Goal: Information Seeking & Learning: Learn about a topic

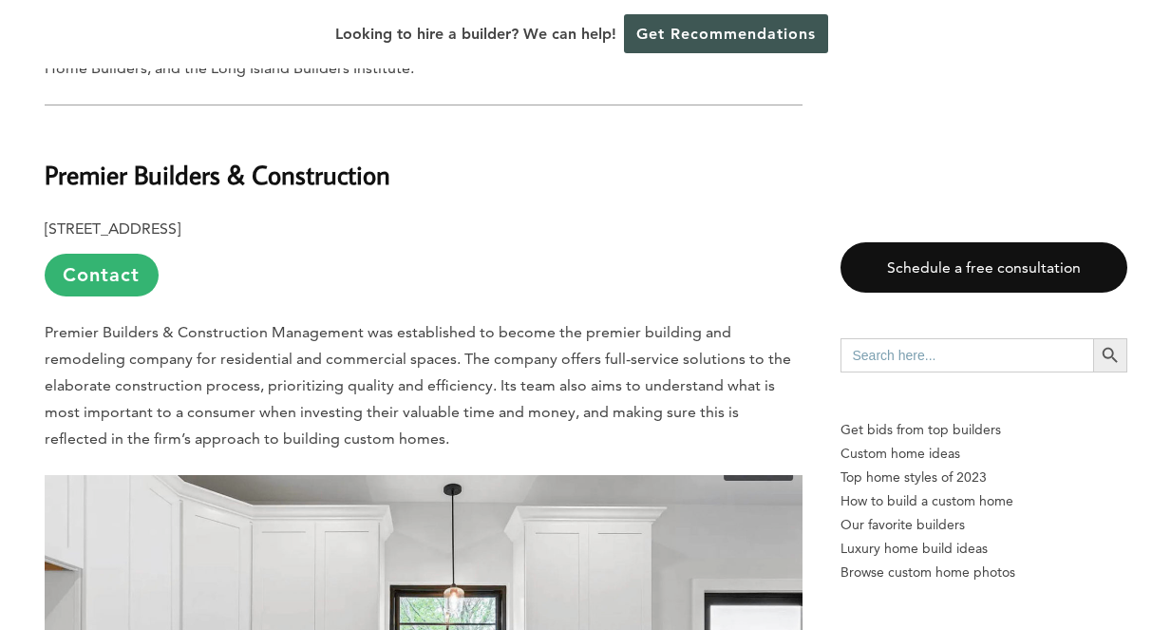
scroll to position [3325, 0]
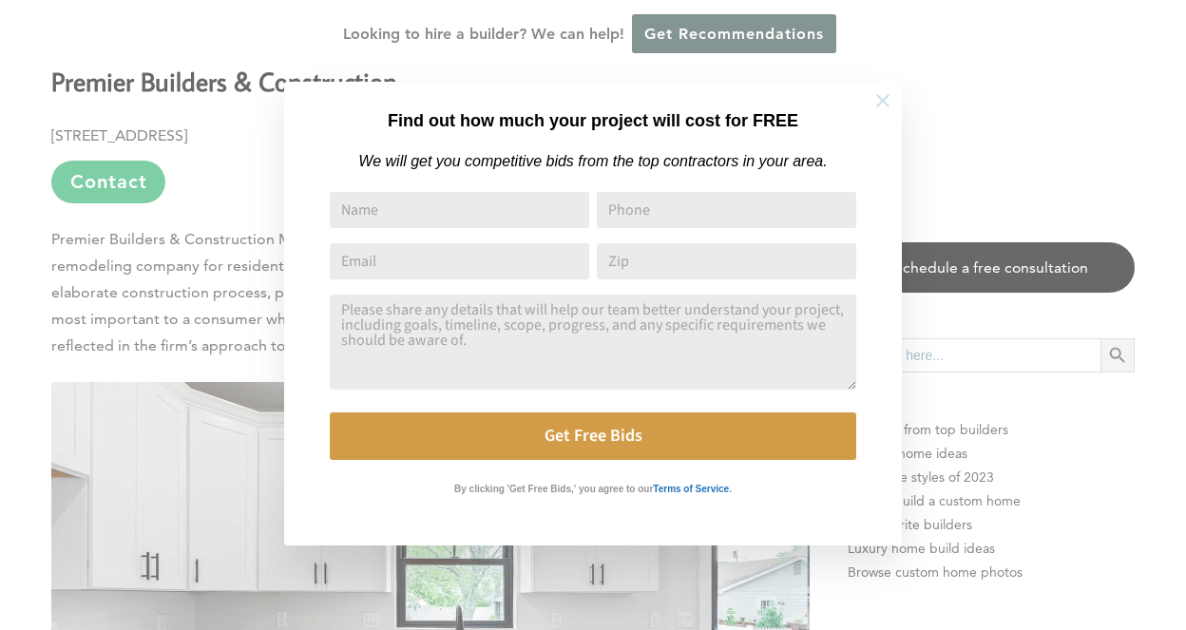
click at [889, 99] on icon at bounding box center [882, 100] width 21 height 21
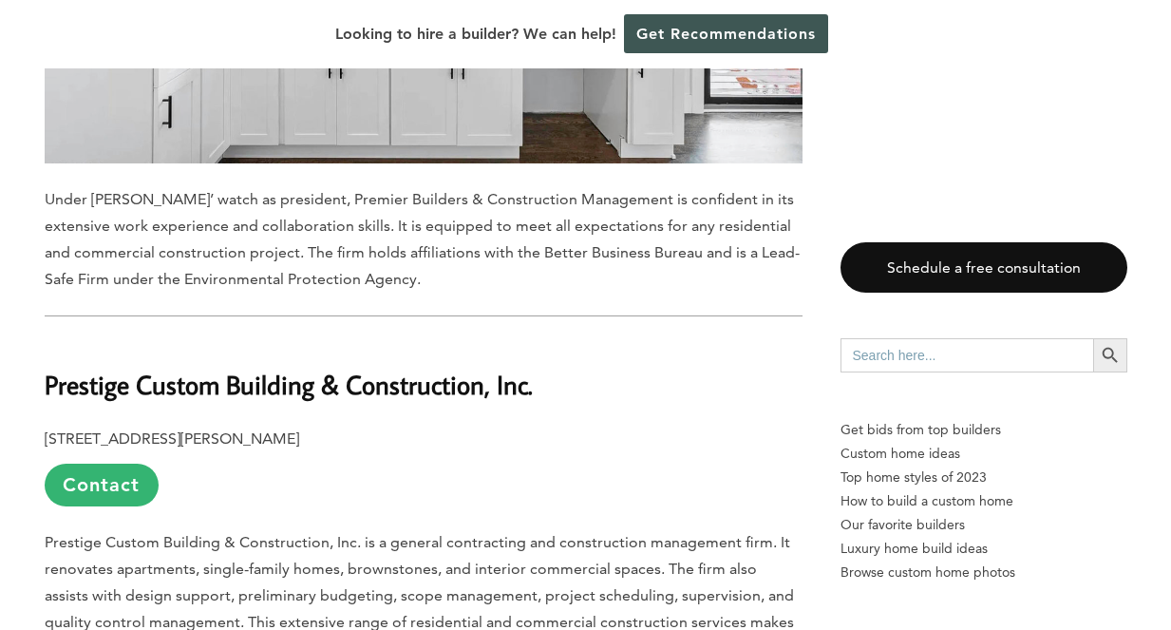
scroll to position [4085, 0]
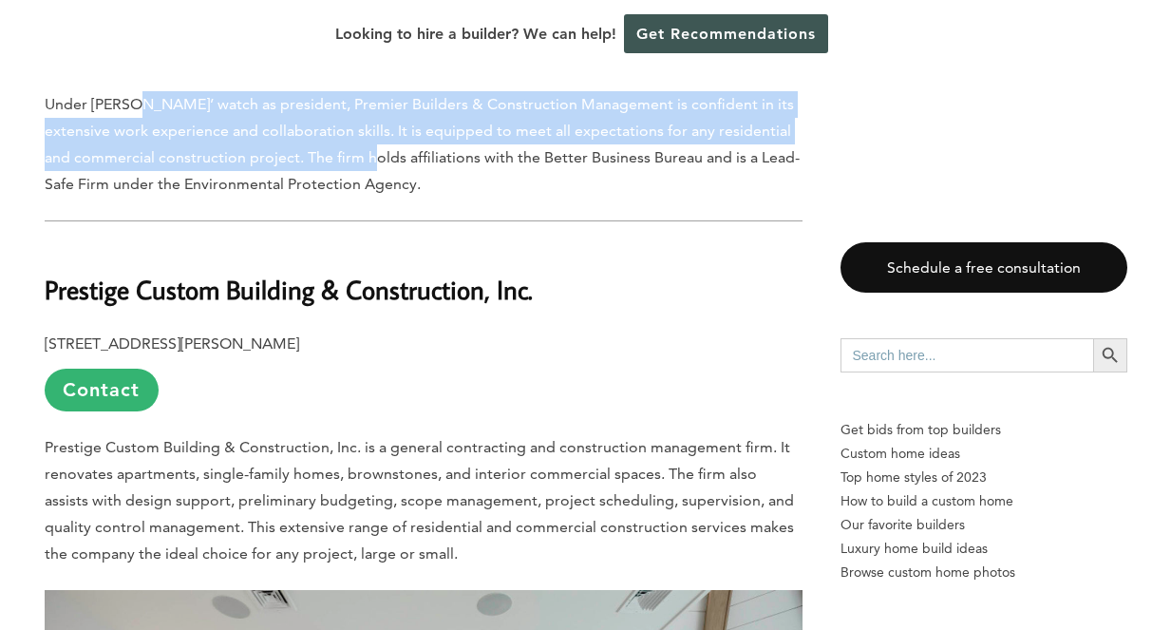
drag, startPoint x: 143, startPoint y: 176, endPoint x: 368, endPoint y: 222, distance: 229.0
click at [368, 193] on span "Under [PERSON_NAME]’ watch as president, Premier Builders & Construction Manage…" at bounding box center [422, 144] width 755 height 98
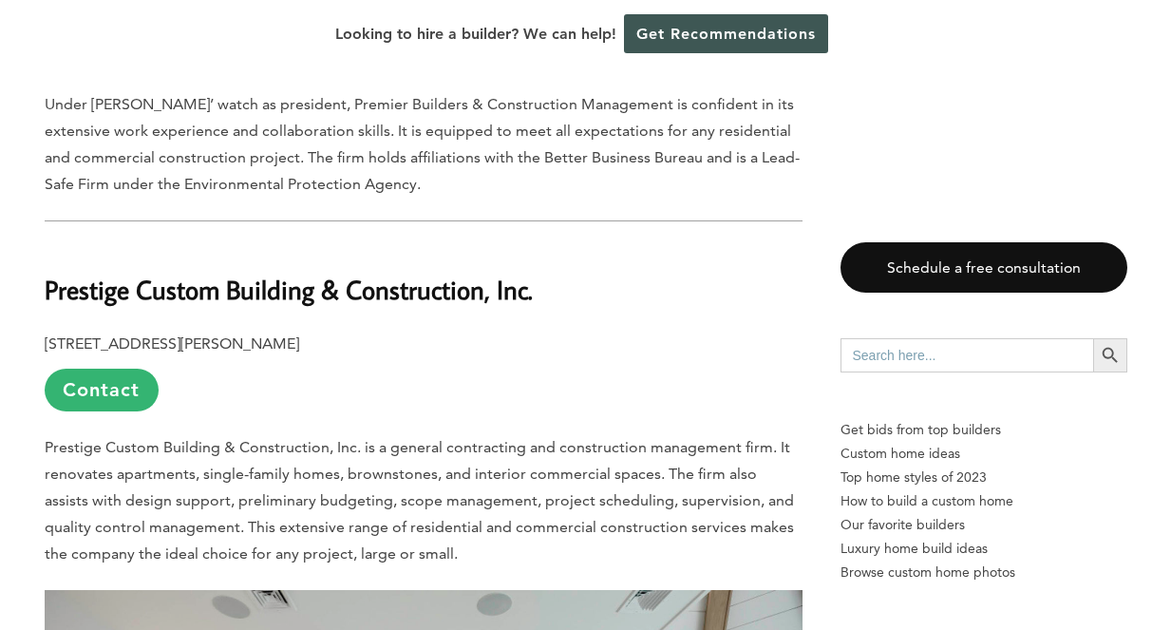
click at [403, 193] on span "Under [PERSON_NAME]’ watch as president, Premier Builders & Construction Manage…" at bounding box center [422, 144] width 755 height 98
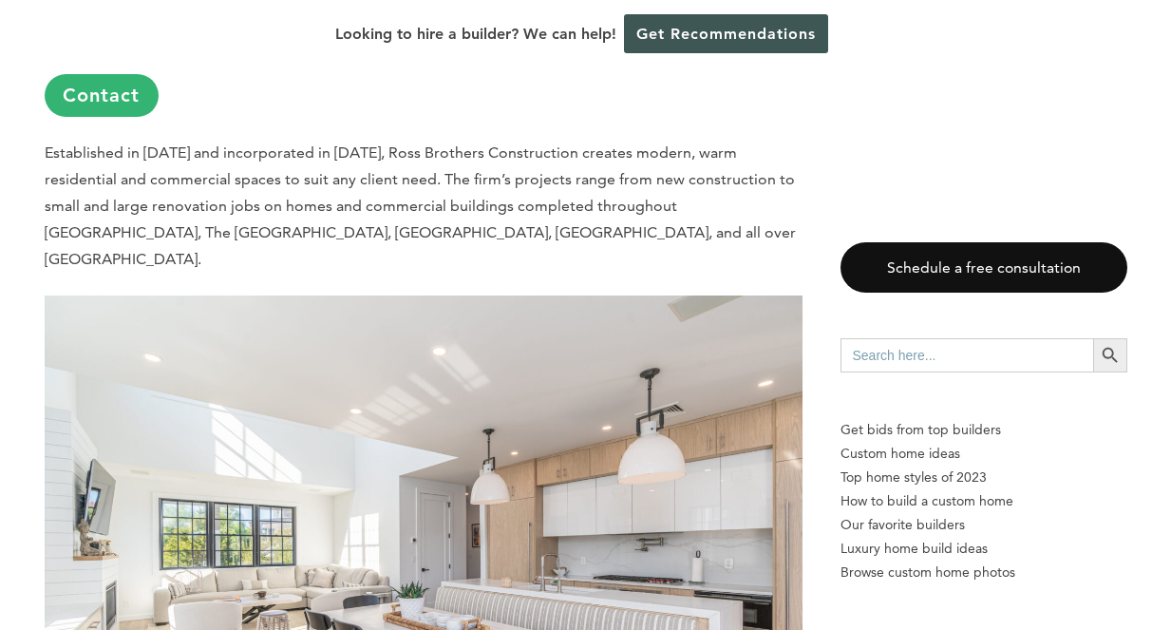
scroll to position [5415, 0]
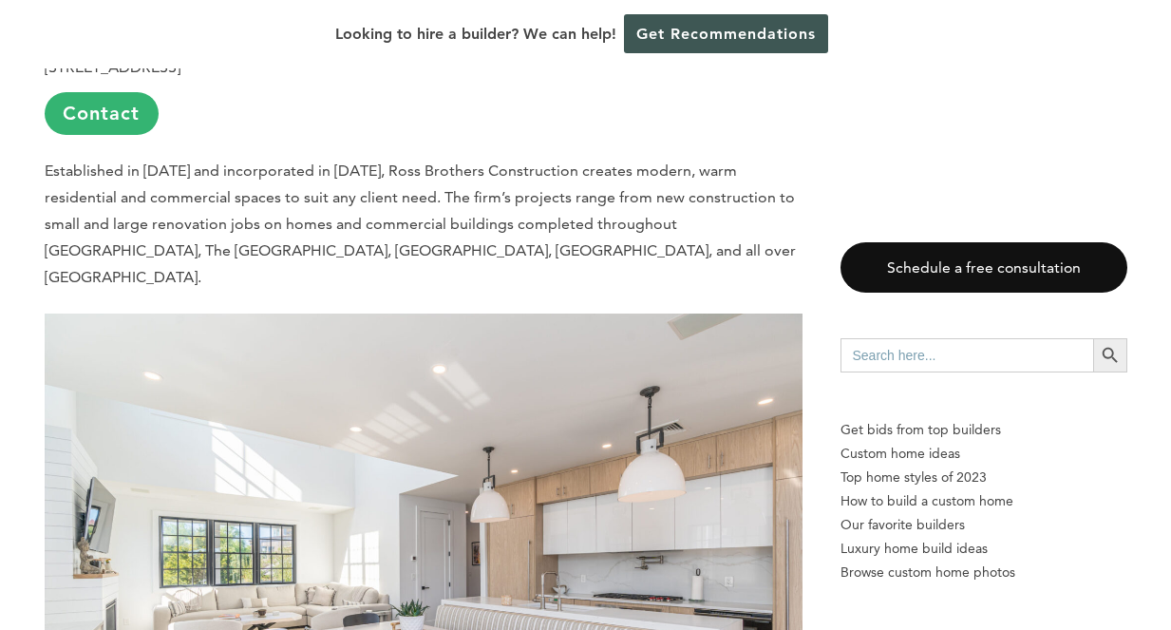
click at [400, 233] on span "Established in [DATE] and incorporated in [DATE], Ross Brothers Construction cr…" at bounding box center [420, 224] width 751 height 124
click at [223, 215] on p "Established in [DATE] and incorporated in [DATE], Ross Brothers Construction cr…" at bounding box center [424, 224] width 758 height 133
click at [126, 135] on link "Contact" at bounding box center [102, 113] width 114 height 43
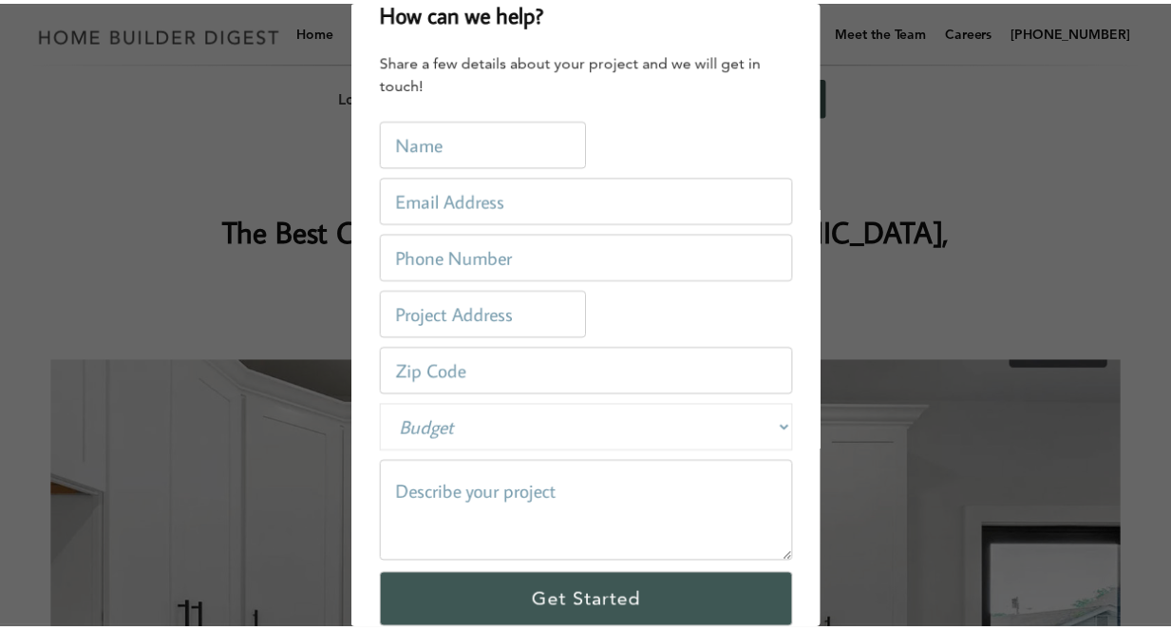
scroll to position [0, 0]
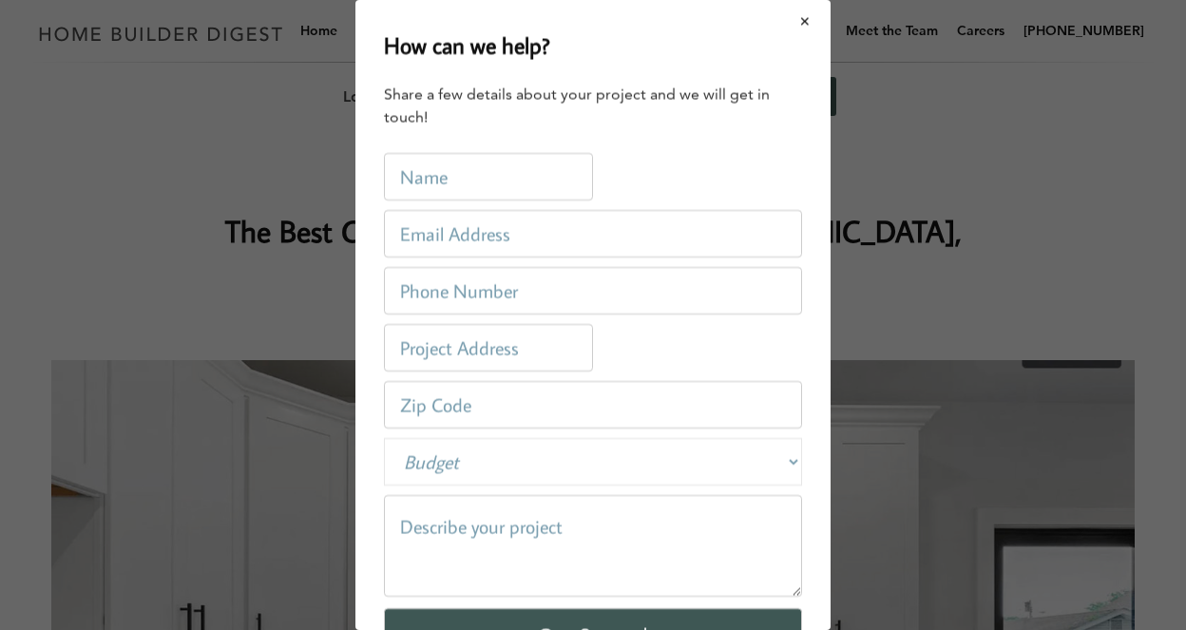
click at [789, 17] on button "Close modal" at bounding box center [805, 22] width 50 height 40
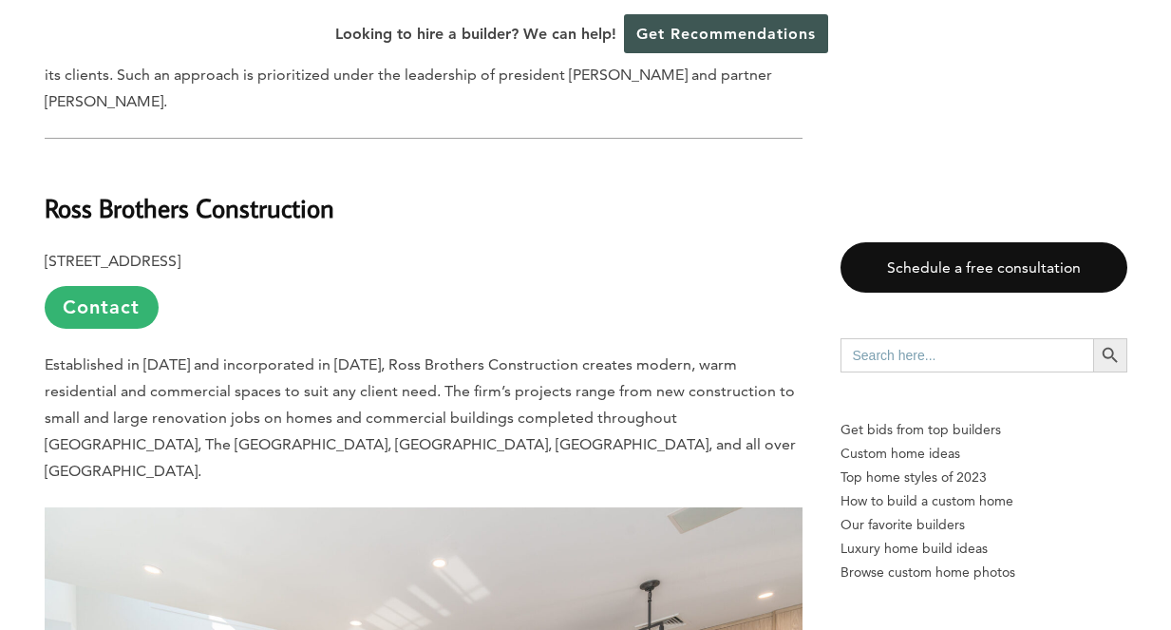
scroll to position [5320, 0]
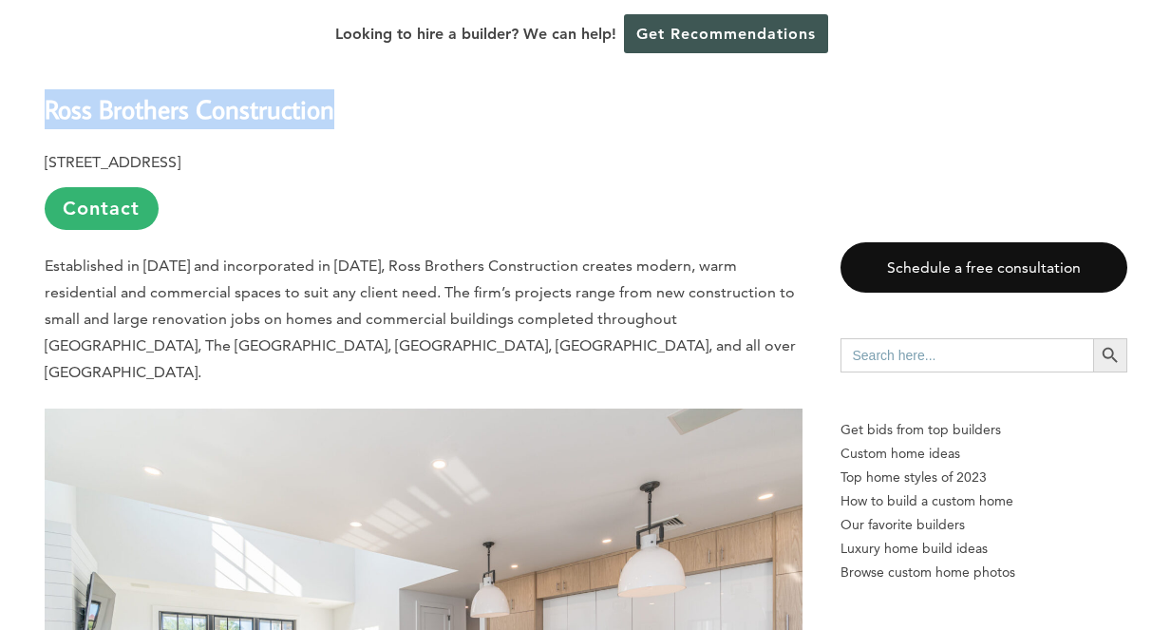
drag, startPoint x: 48, startPoint y: 141, endPoint x: 345, endPoint y: 156, distance: 297.7
click at [349, 128] on h2 "Ross Brothers Construction" at bounding box center [424, 96] width 758 height 66
copy b "Ross Brothers Construction"
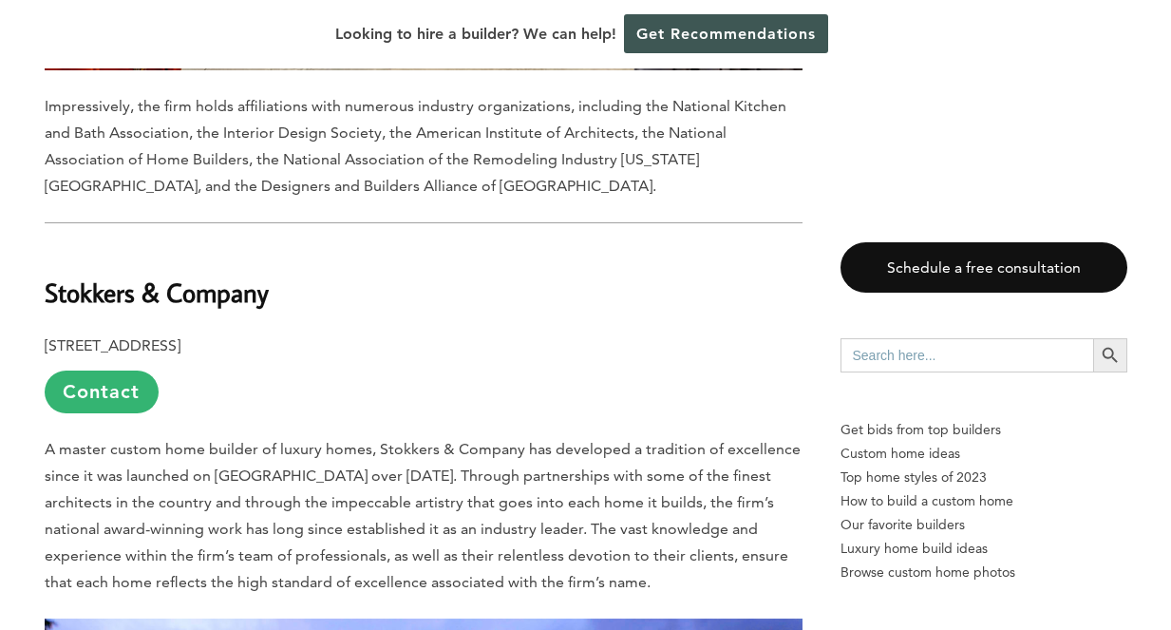
scroll to position [2185, 0]
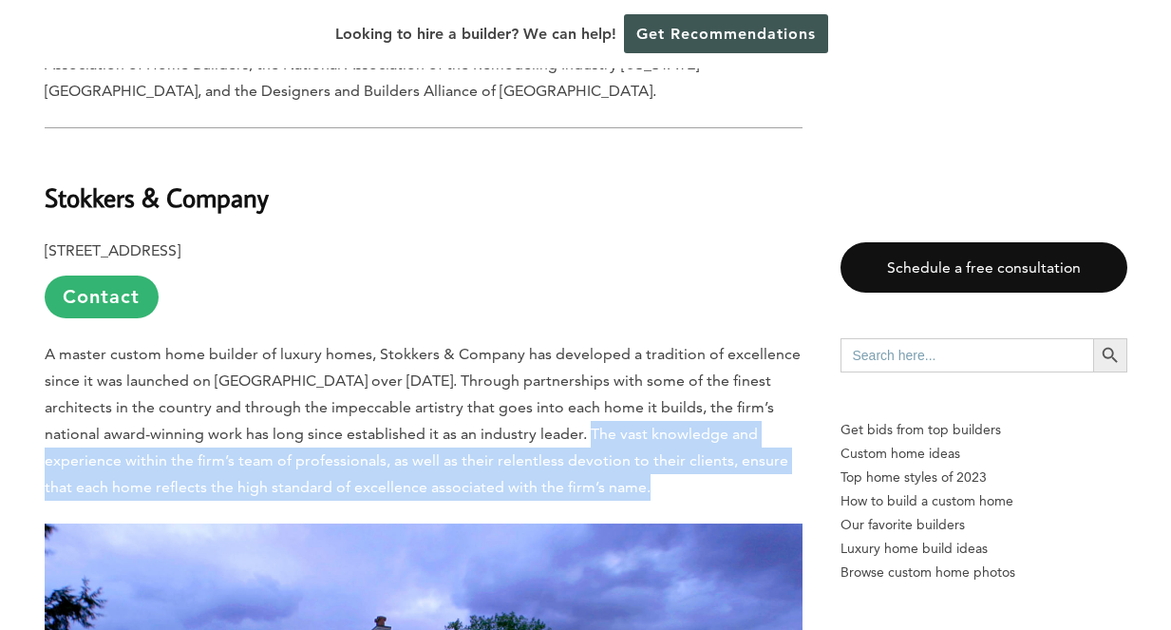
drag, startPoint x: 531, startPoint y: 446, endPoint x: 600, endPoint y: 495, distance: 85.1
click at [600, 495] on p "A master custom home builder of luxury homes, Stokkers & Company has developed …" at bounding box center [424, 421] width 758 height 160
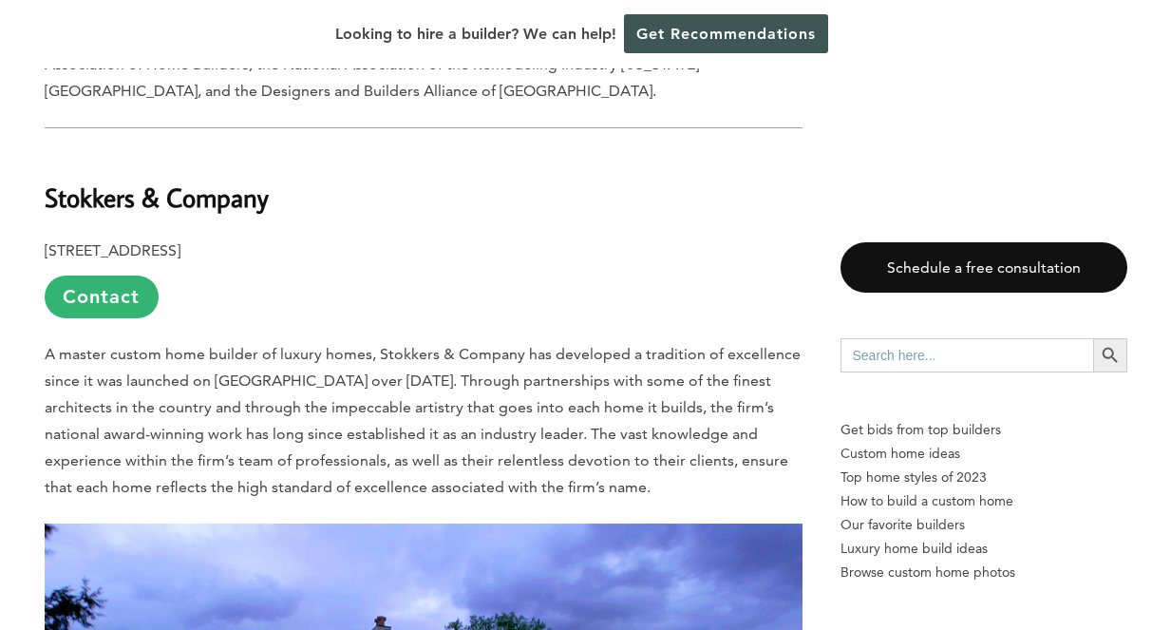
click at [439, 414] on span "A master custom home builder of luxury homes, Stokkers & Company has developed …" at bounding box center [423, 420] width 756 height 151
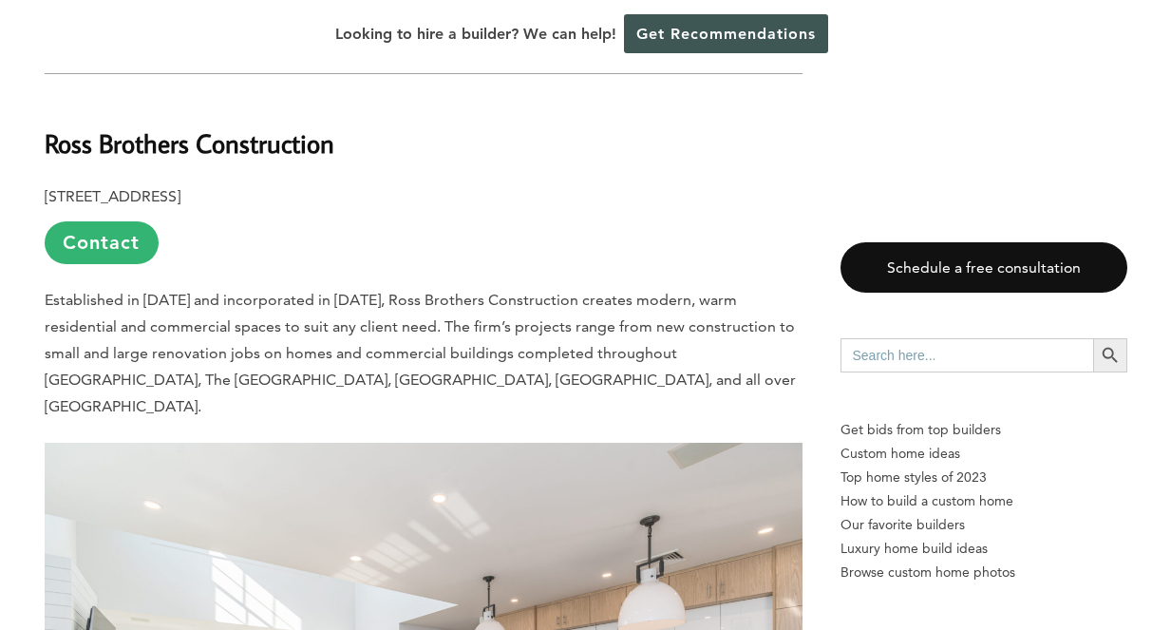
scroll to position [5320, 0]
